Goal: Check status: Check status

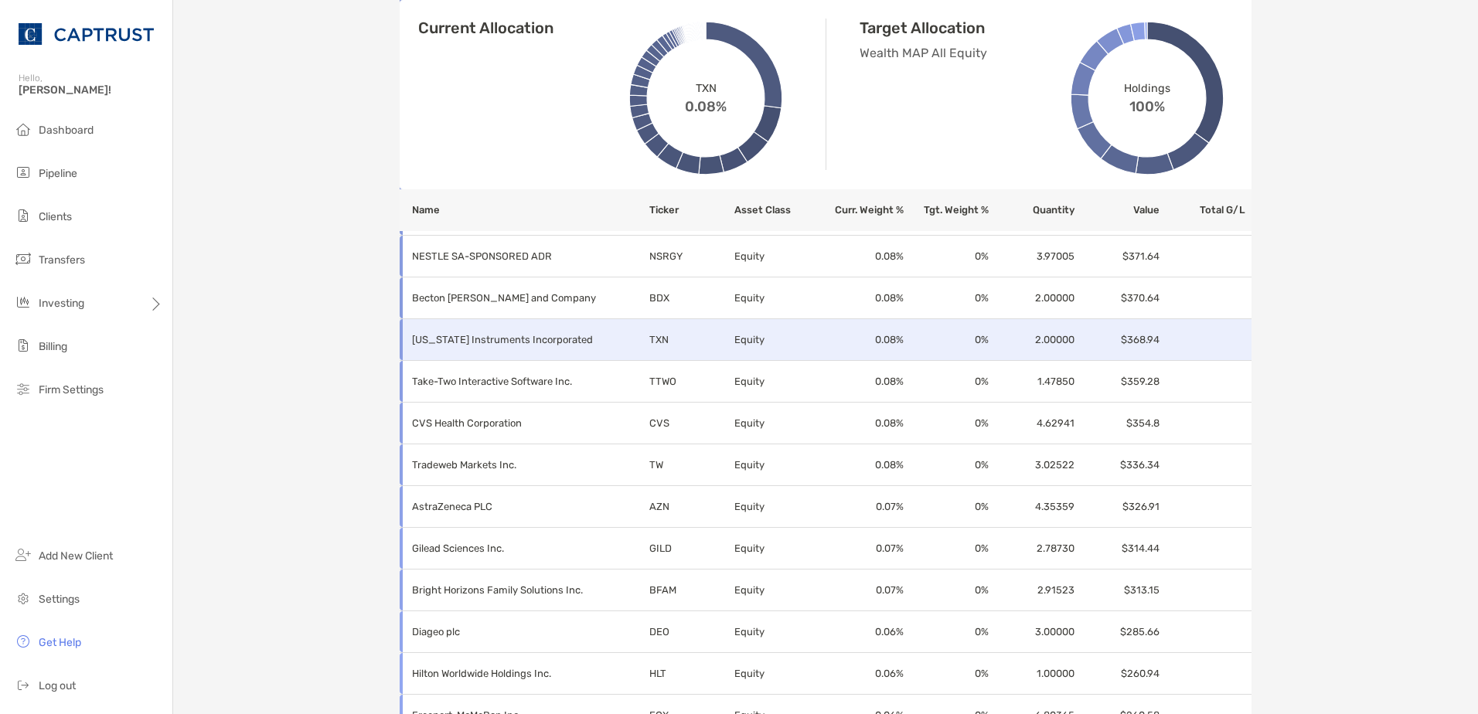
scroll to position [3390, 0]
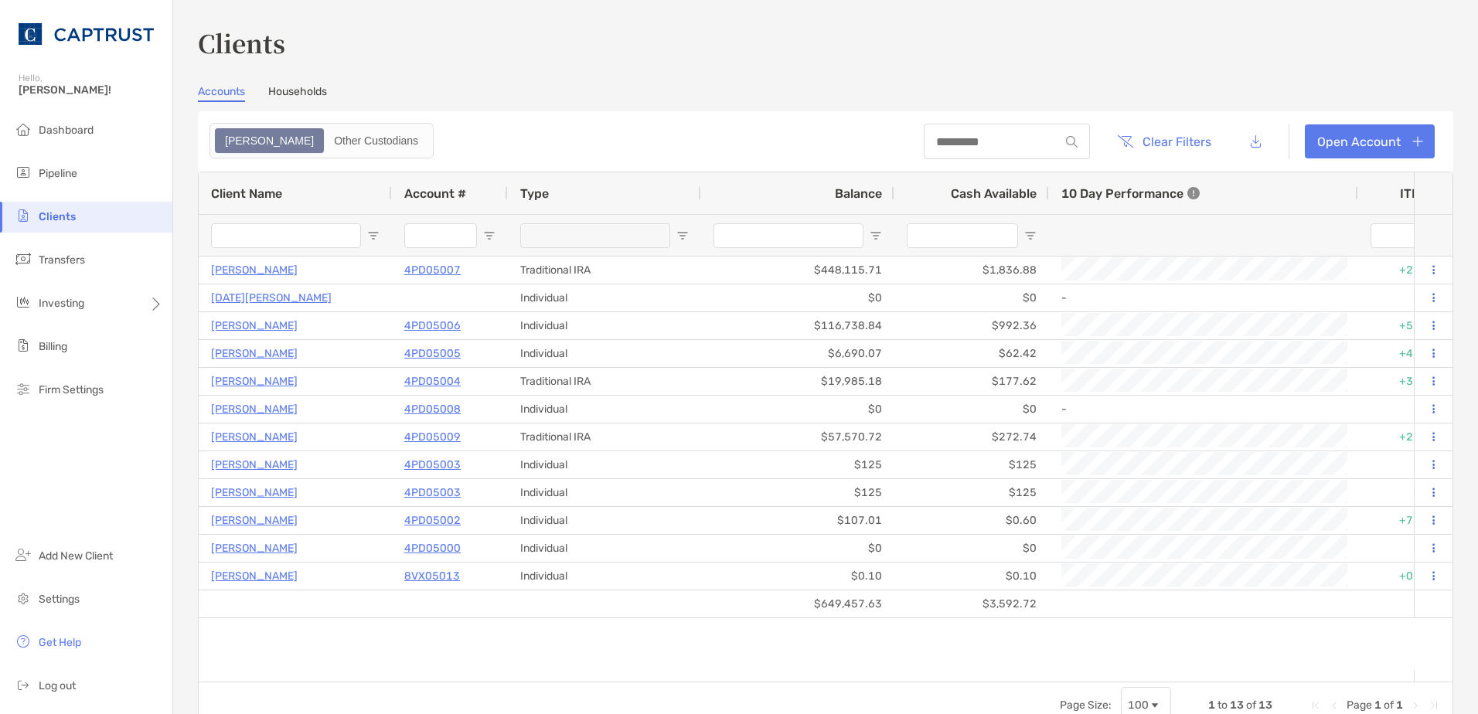
scroll to position [0, 1053]
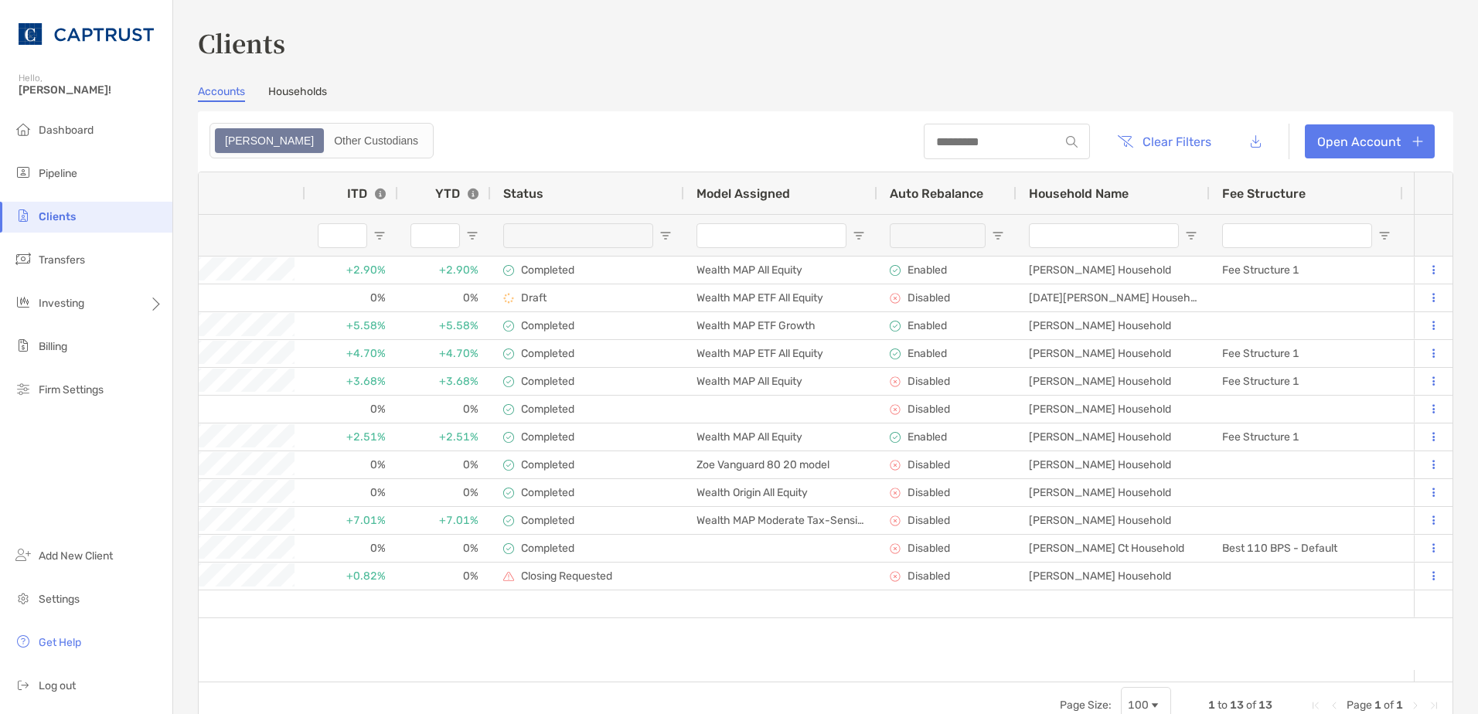
click at [930, 193] on span "Auto Rebalance" at bounding box center [937, 193] width 94 height 15
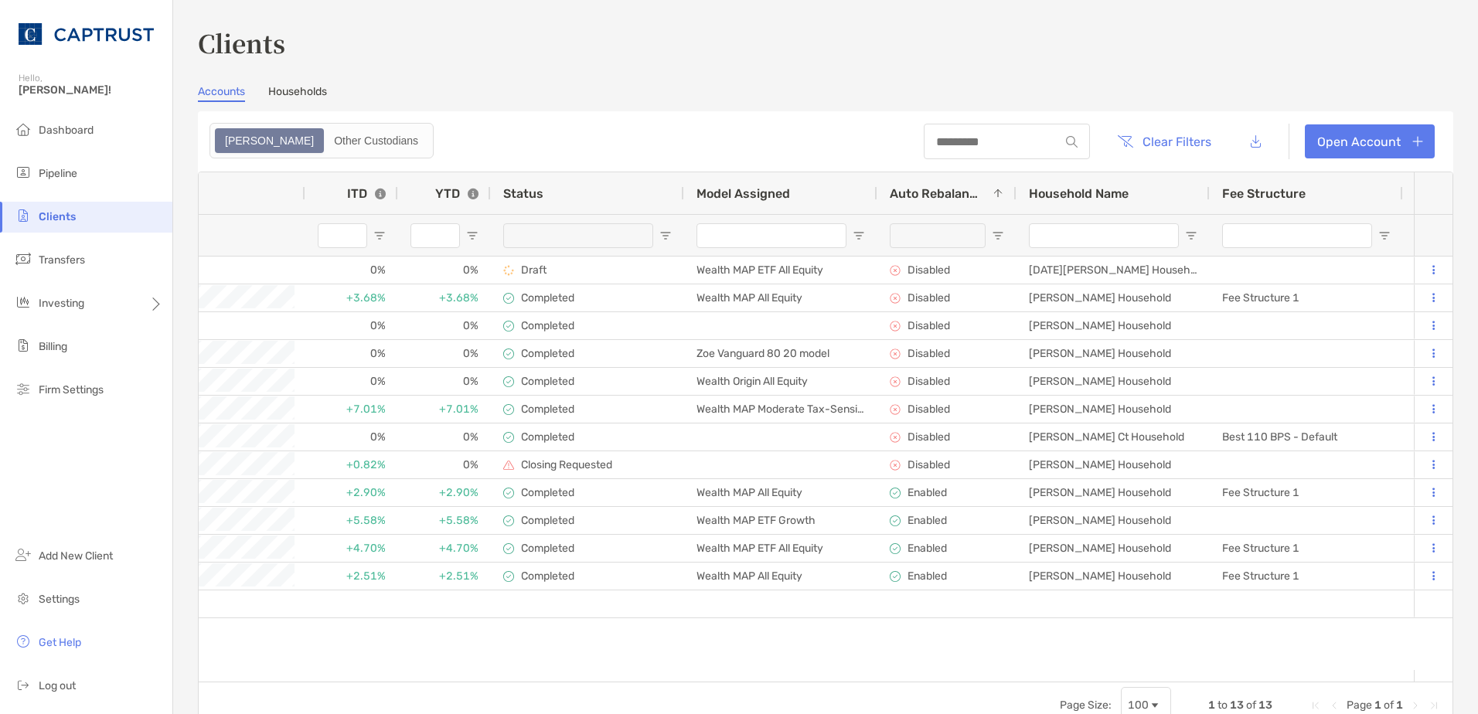
scroll to position [0, 0]
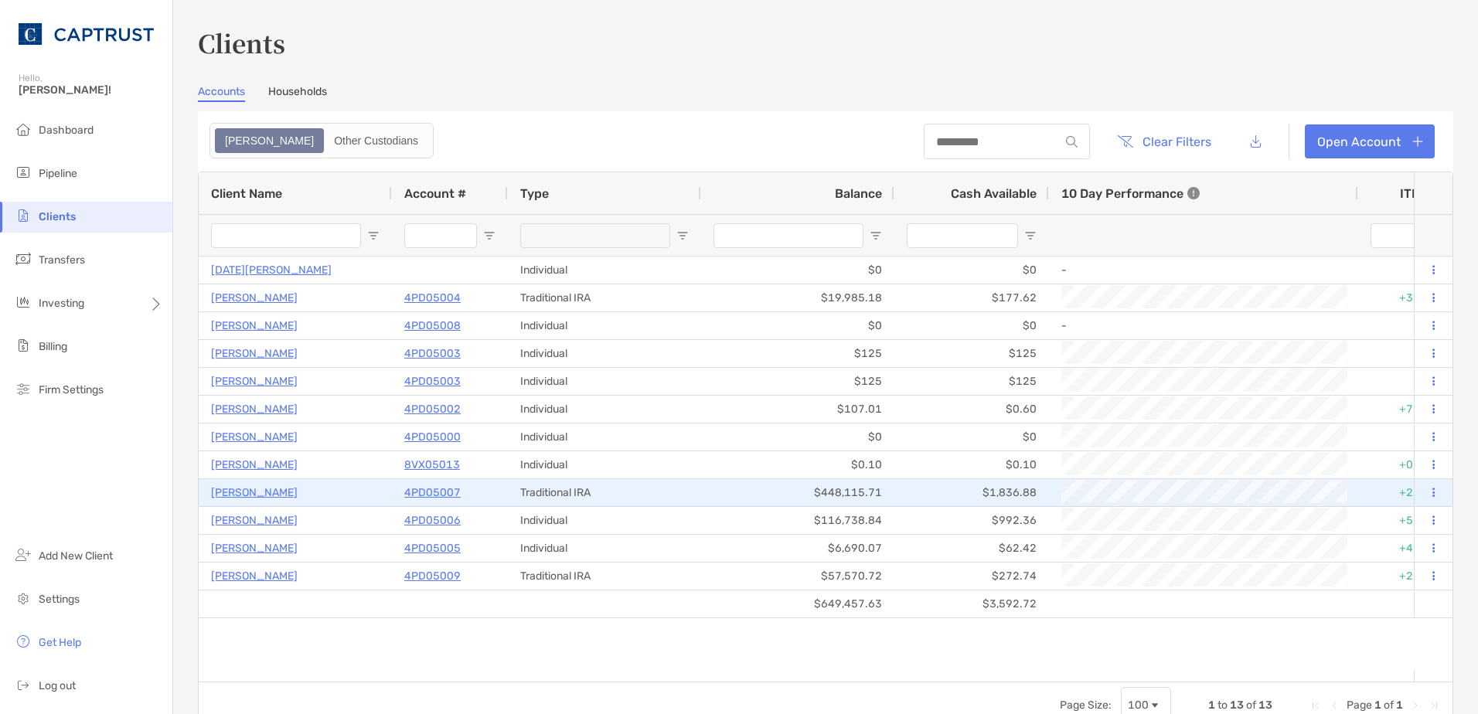
click at [747, 488] on div "$448,115.71" at bounding box center [797, 492] width 193 height 27
click at [441, 491] on p "4PD05007" at bounding box center [432, 492] width 56 height 19
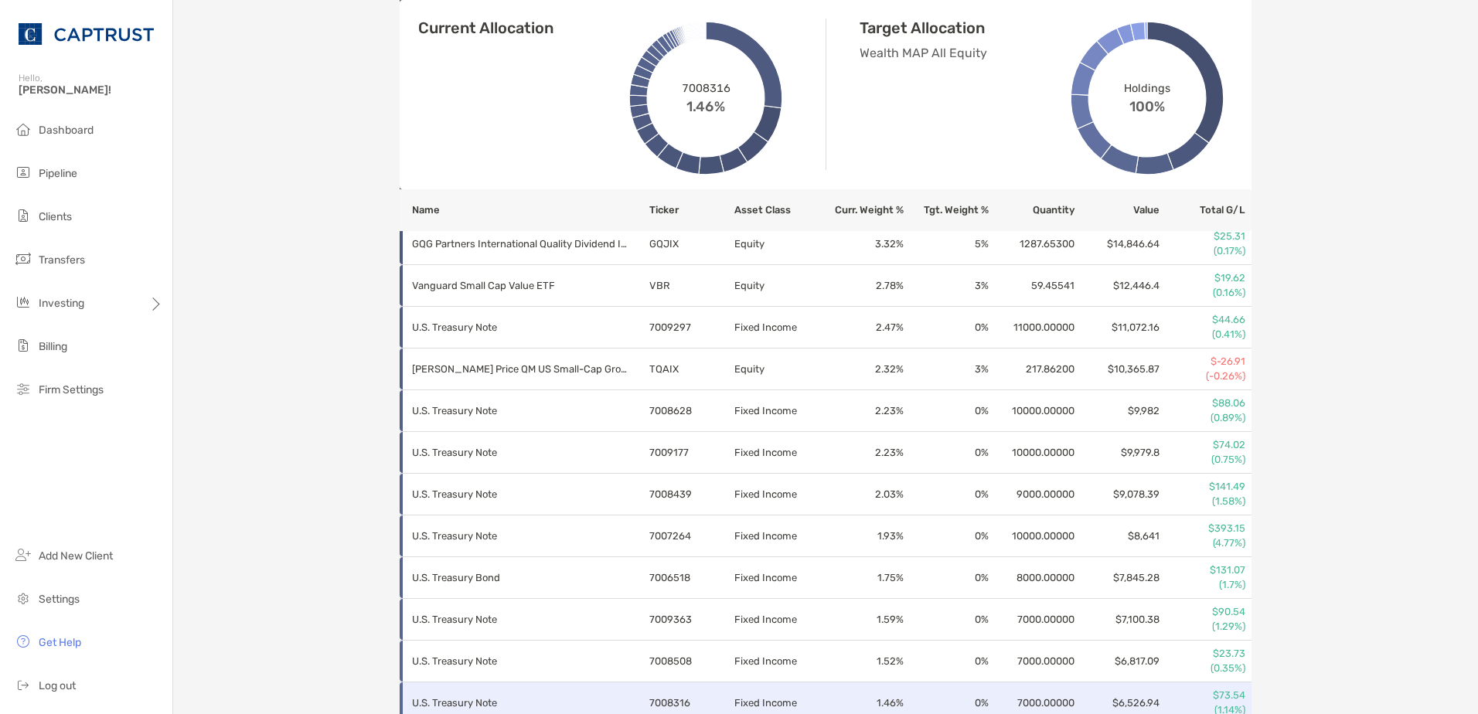
scroll to position [1179, 0]
